Goal: Transaction & Acquisition: Purchase product/service

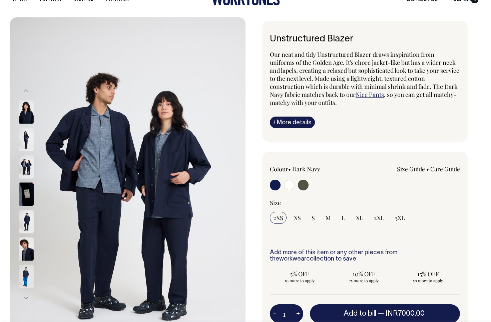
click at [23, 170] on img at bounding box center [26, 166] width 15 height 23
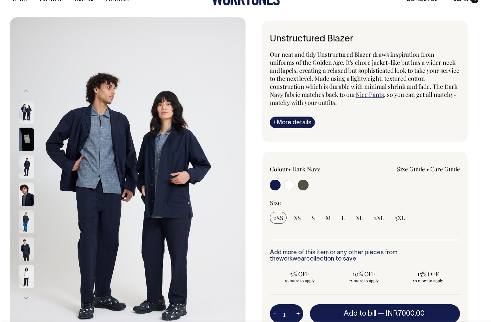
click at [26, 202] on img at bounding box center [26, 193] width 15 height 23
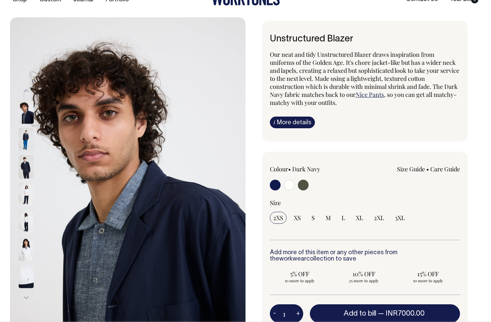
click at [25, 206] on img at bounding box center [26, 193] width 15 height 23
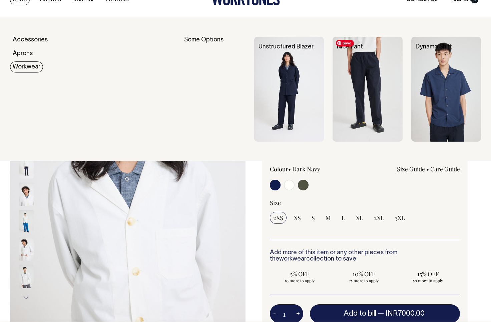
click at [367, 58] on img at bounding box center [368, 89] width 70 height 105
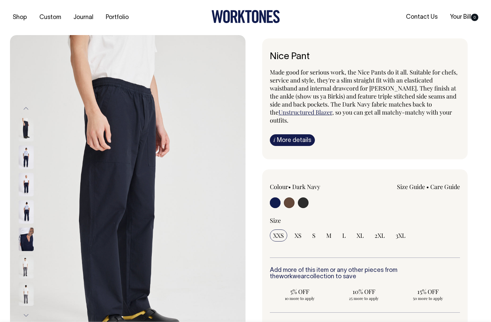
click at [21, 159] on img at bounding box center [26, 156] width 15 height 23
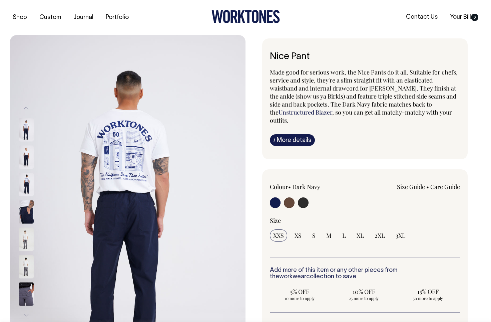
click at [29, 192] on img at bounding box center [26, 184] width 15 height 23
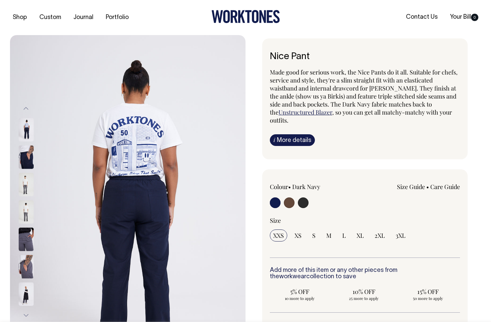
click at [30, 229] on img at bounding box center [26, 238] width 15 height 23
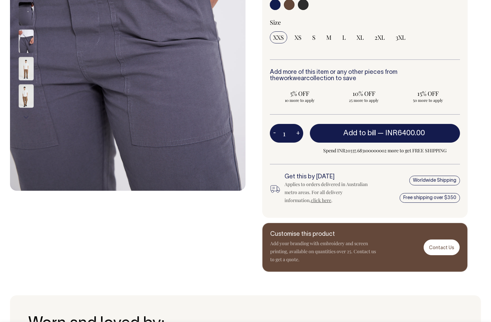
scroll to position [198, 0]
click at [26, 91] on img at bounding box center [26, 95] width 15 height 23
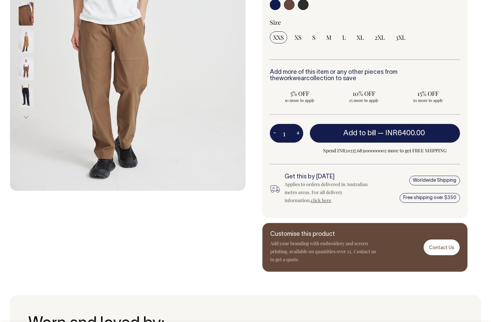
click at [27, 53] on img at bounding box center [26, 40] width 15 height 23
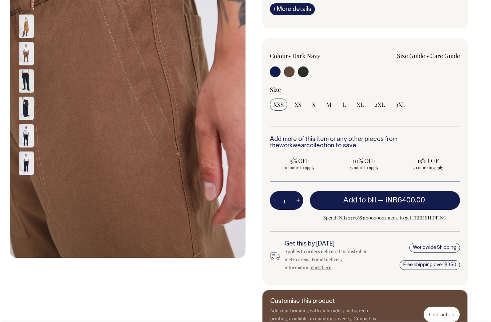
scroll to position [131, 0]
click at [25, 27] on img at bounding box center [26, 25] width 15 height 23
